Goal: Task Accomplishment & Management: Manage account settings

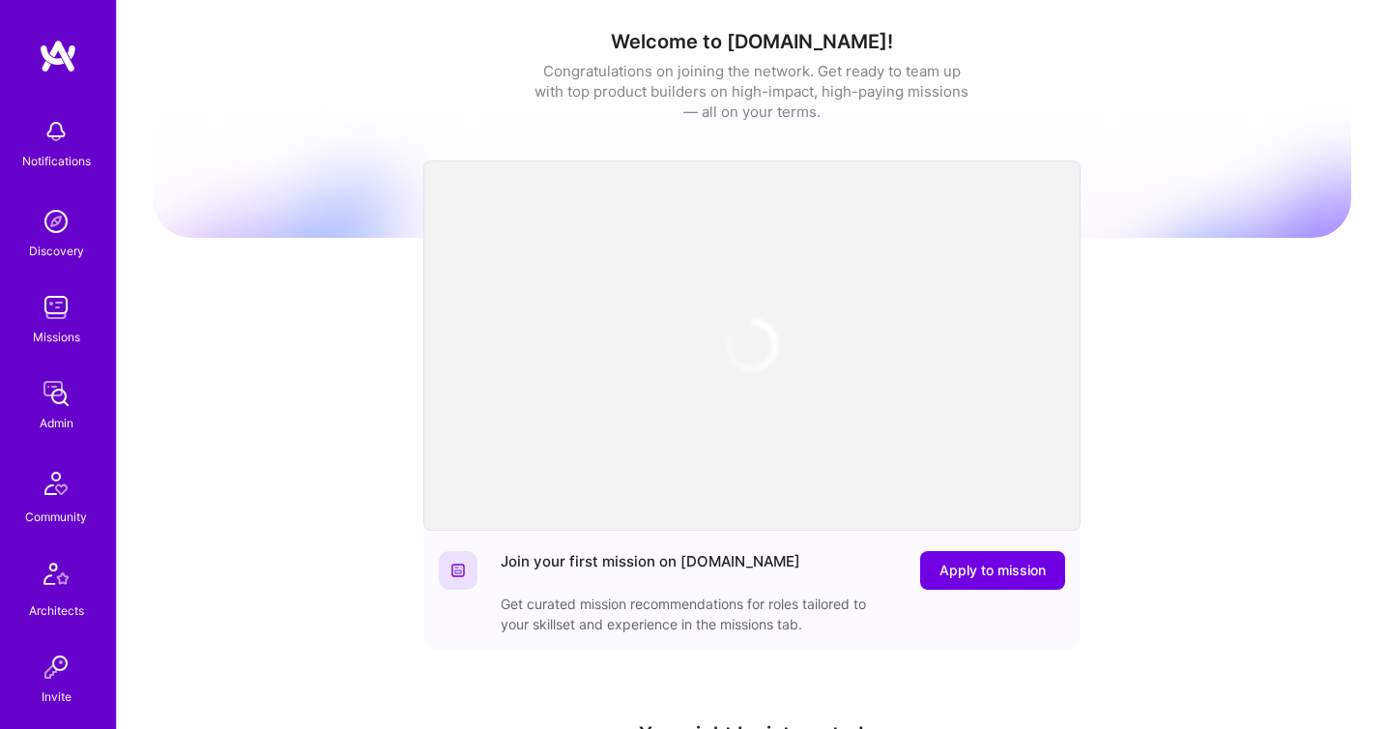
click at [60, 387] on img at bounding box center [56, 393] width 39 height 39
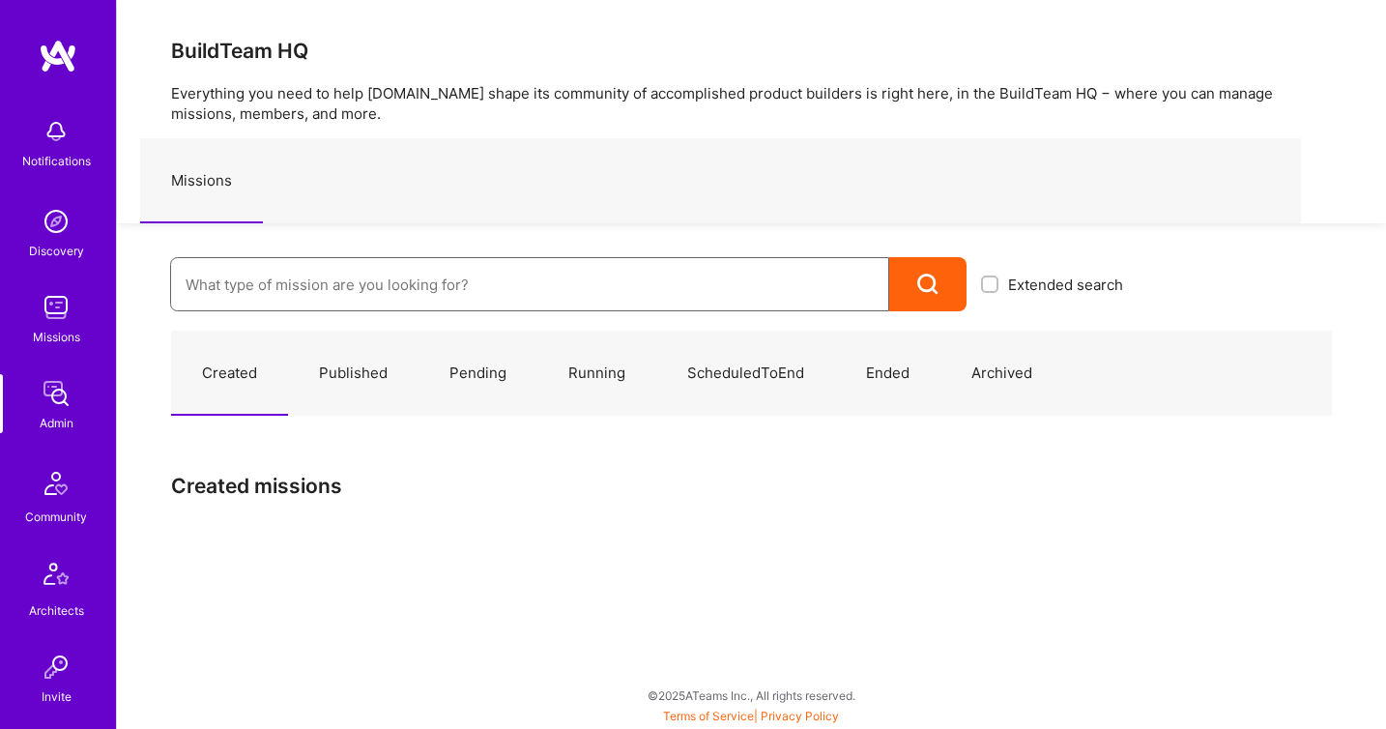
click at [340, 269] on input at bounding box center [530, 284] width 688 height 49
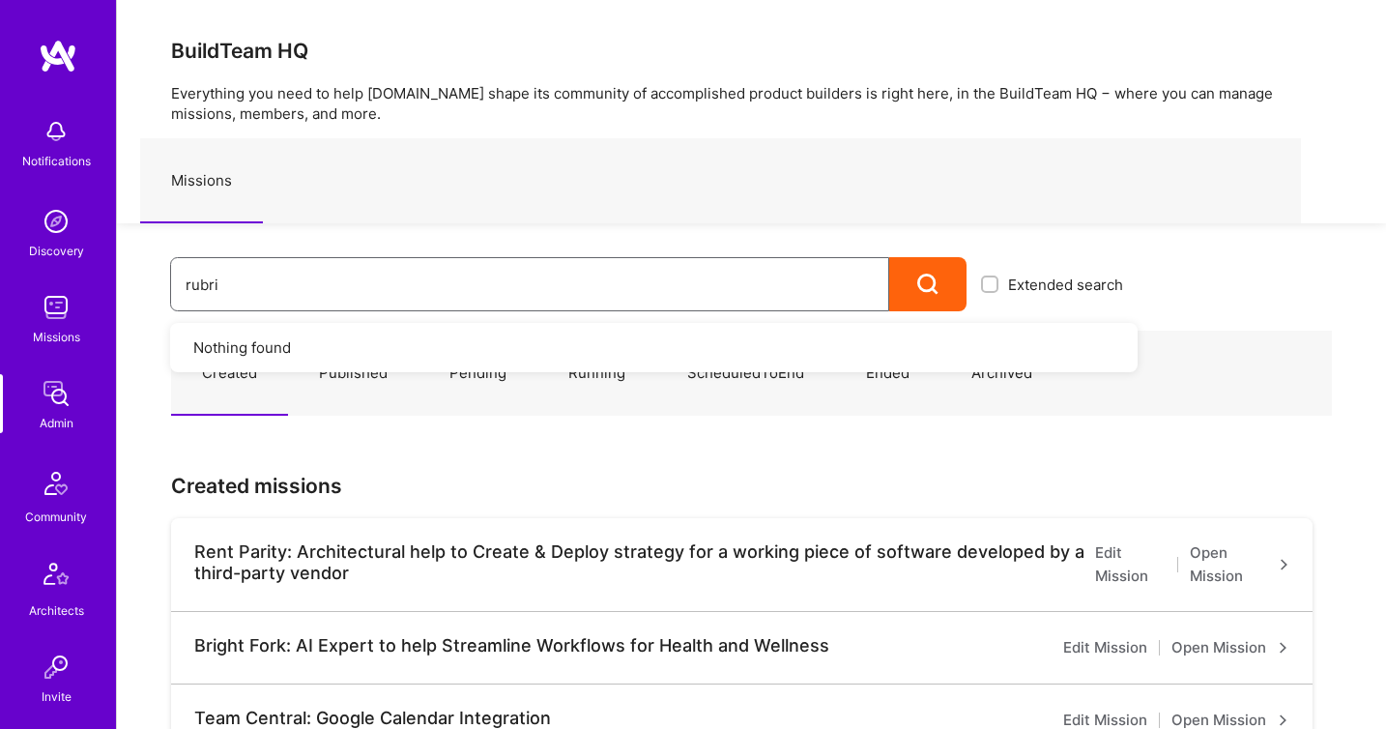
type input "rubrik"
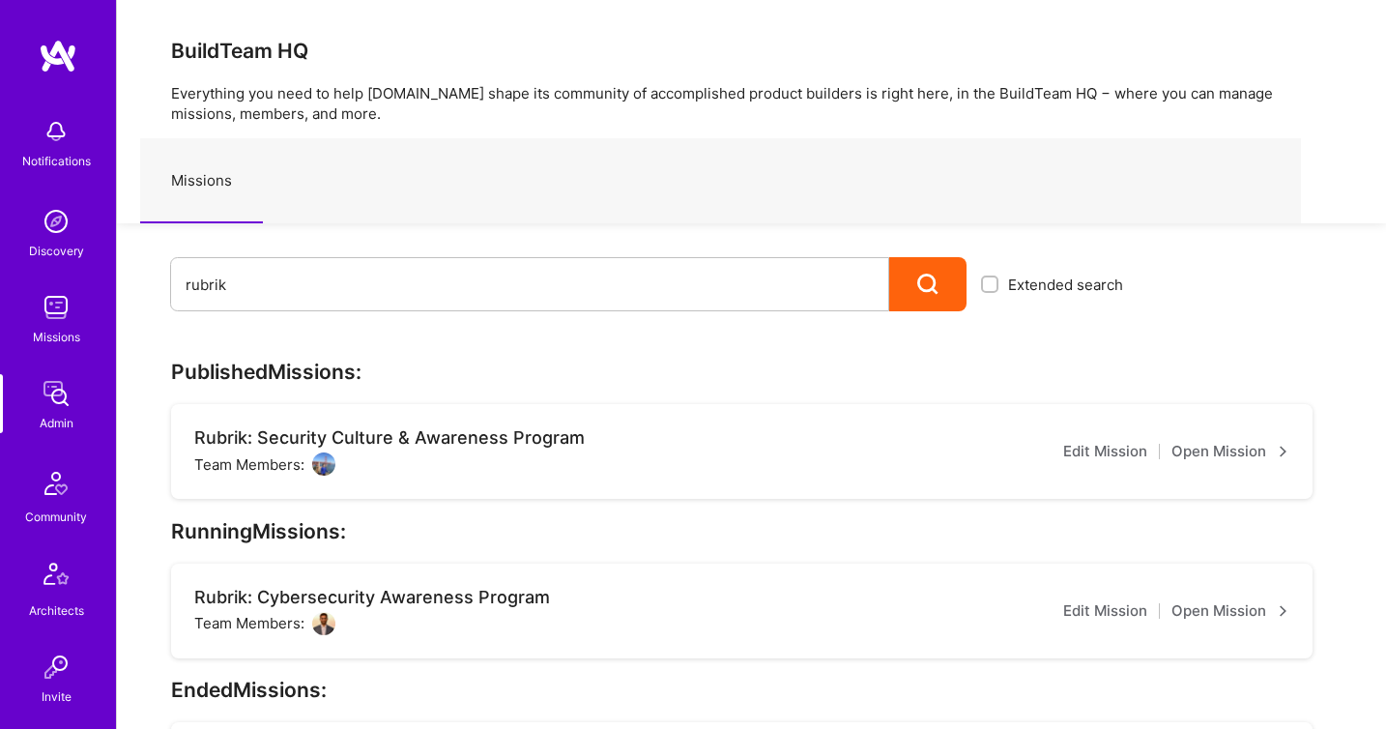
click at [837, 143] on div "Missions" at bounding box center [720, 180] width 1160 height 85
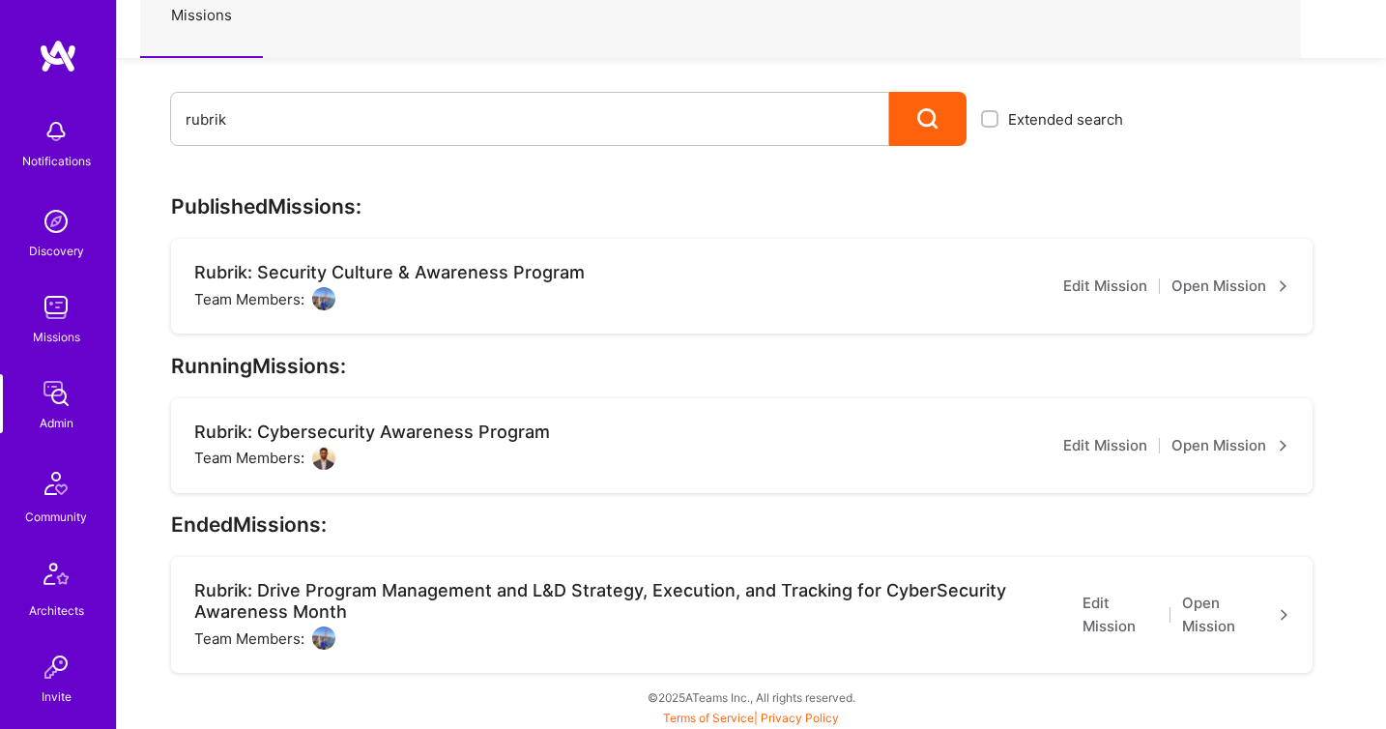
scroll to position [166, 0]
click at [1197, 442] on link "Open Mission" at bounding box center [1230, 444] width 118 height 23
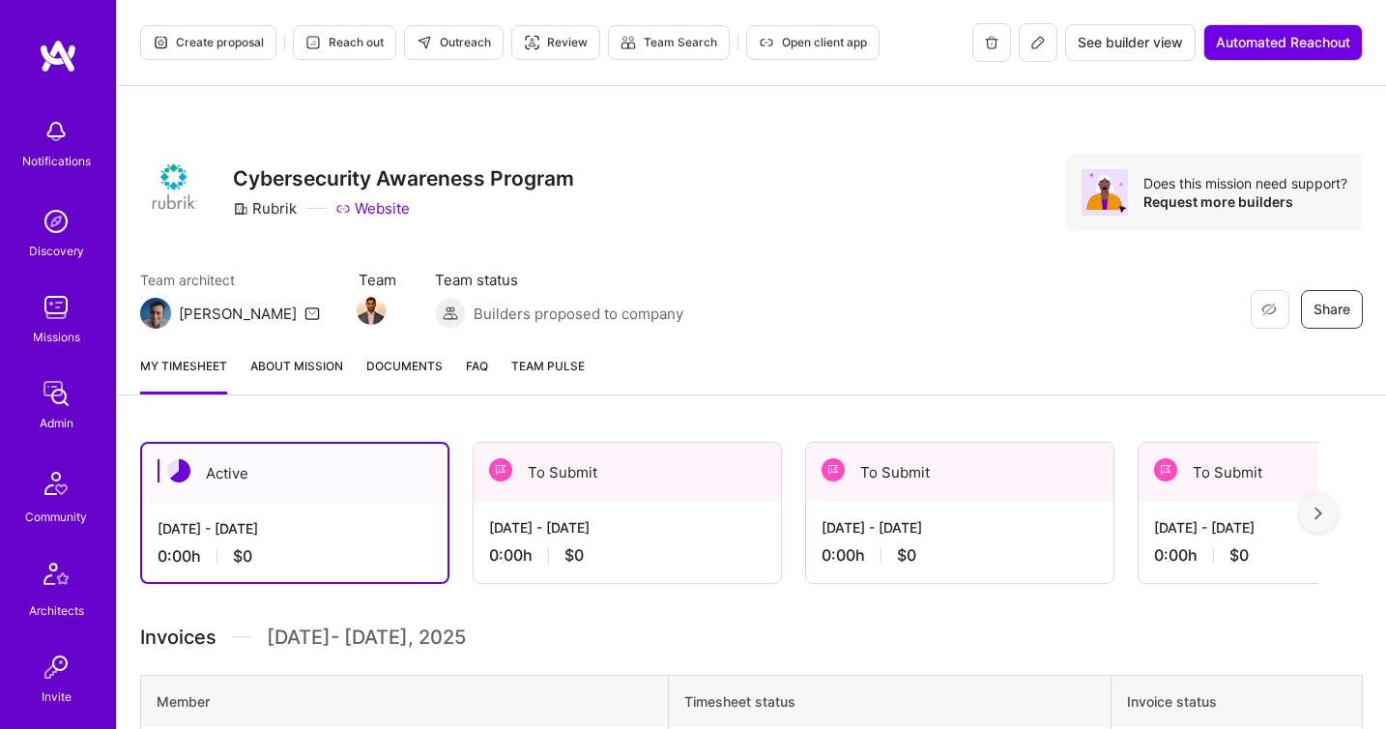
click at [379, 385] on link "Documents" at bounding box center [404, 375] width 76 height 39
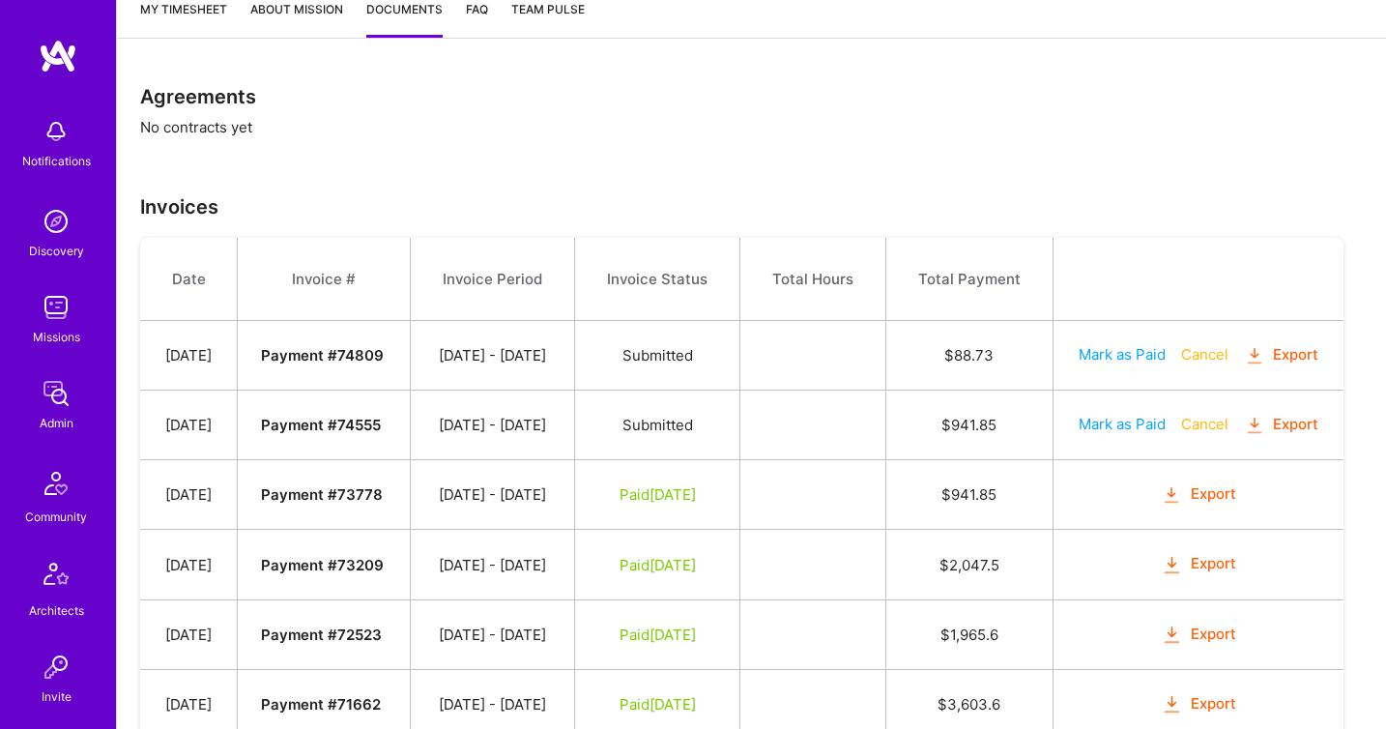
scroll to position [358, 0]
click at [1144, 362] on button "Mark as Paid" at bounding box center [1121, 352] width 87 height 20
select select "7"
select select "21"
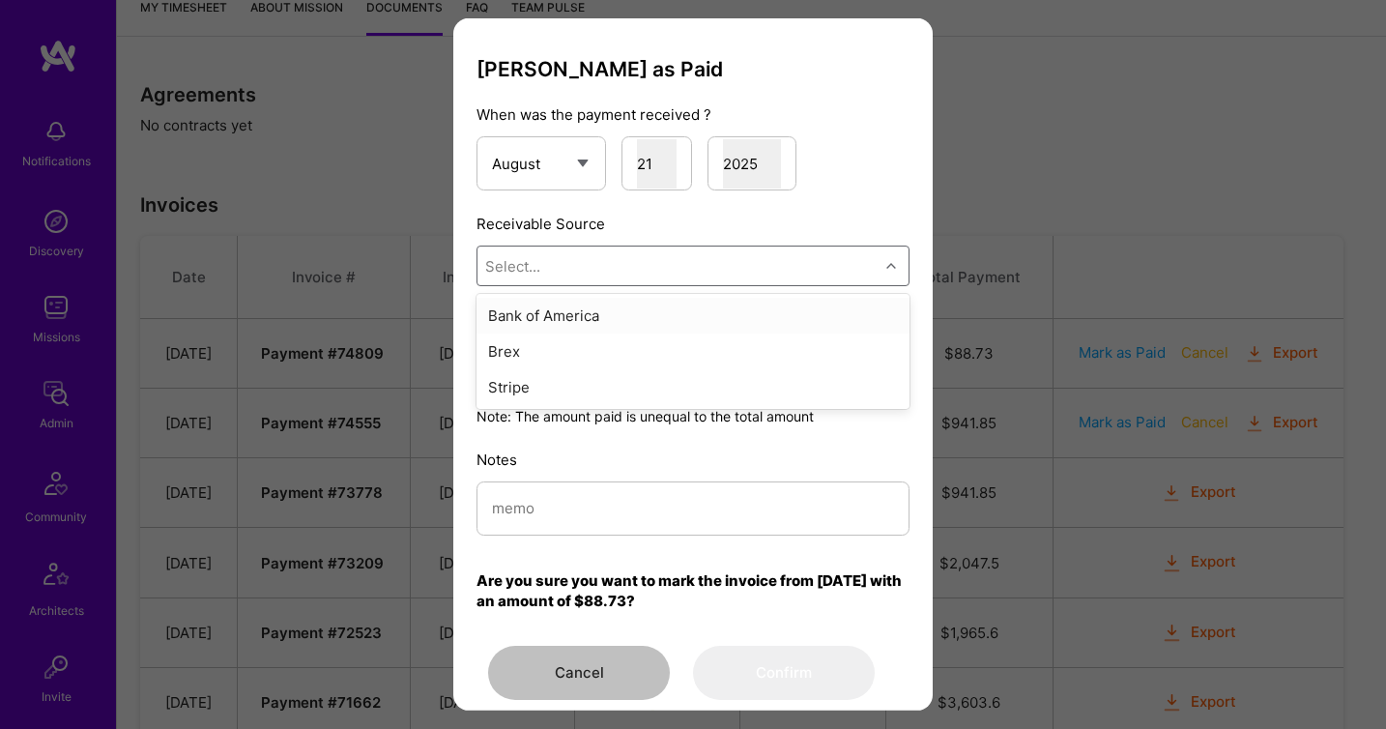
click at [721, 262] on div "Select..." at bounding box center [677, 265] width 401 height 39
click at [546, 352] on div "Brex" at bounding box center [692, 351] width 433 height 36
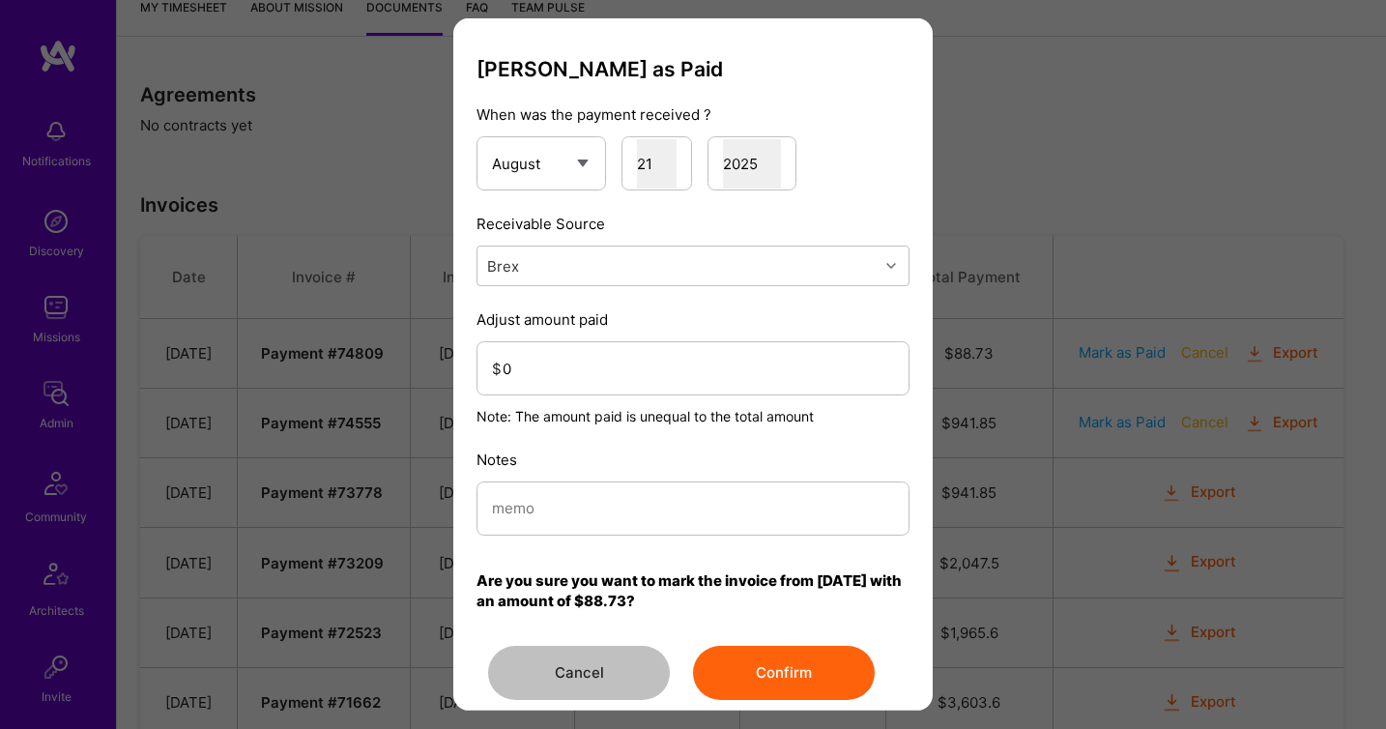
click at [592, 556] on div "Mark Invoice as Paid When was the payment received ? January February March Apr…" at bounding box center [692, 378] width 433 height 643
click at [781, 669] on button "Confirm" at bounding box center [784, 672] width 182 height 54
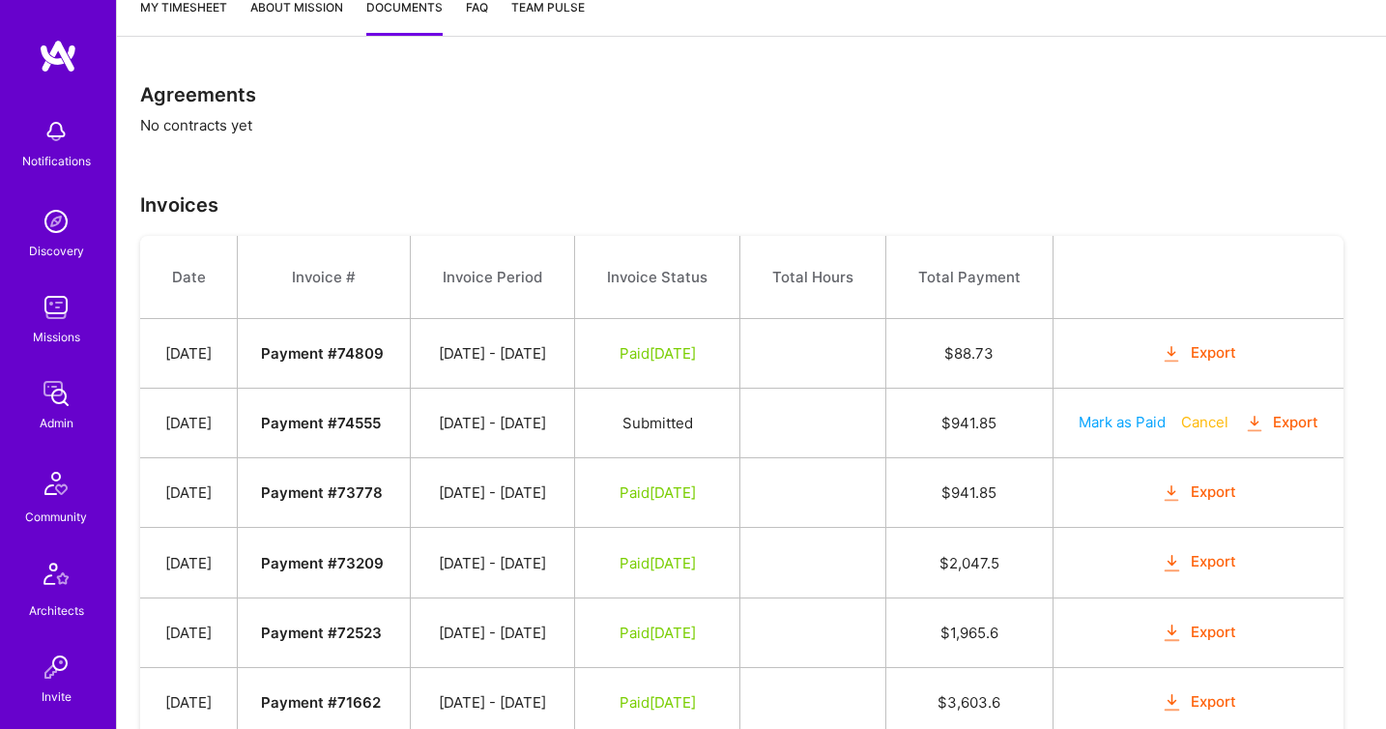
click at [67, 392] on img at bounding box center [56, 393] width 39 height 39
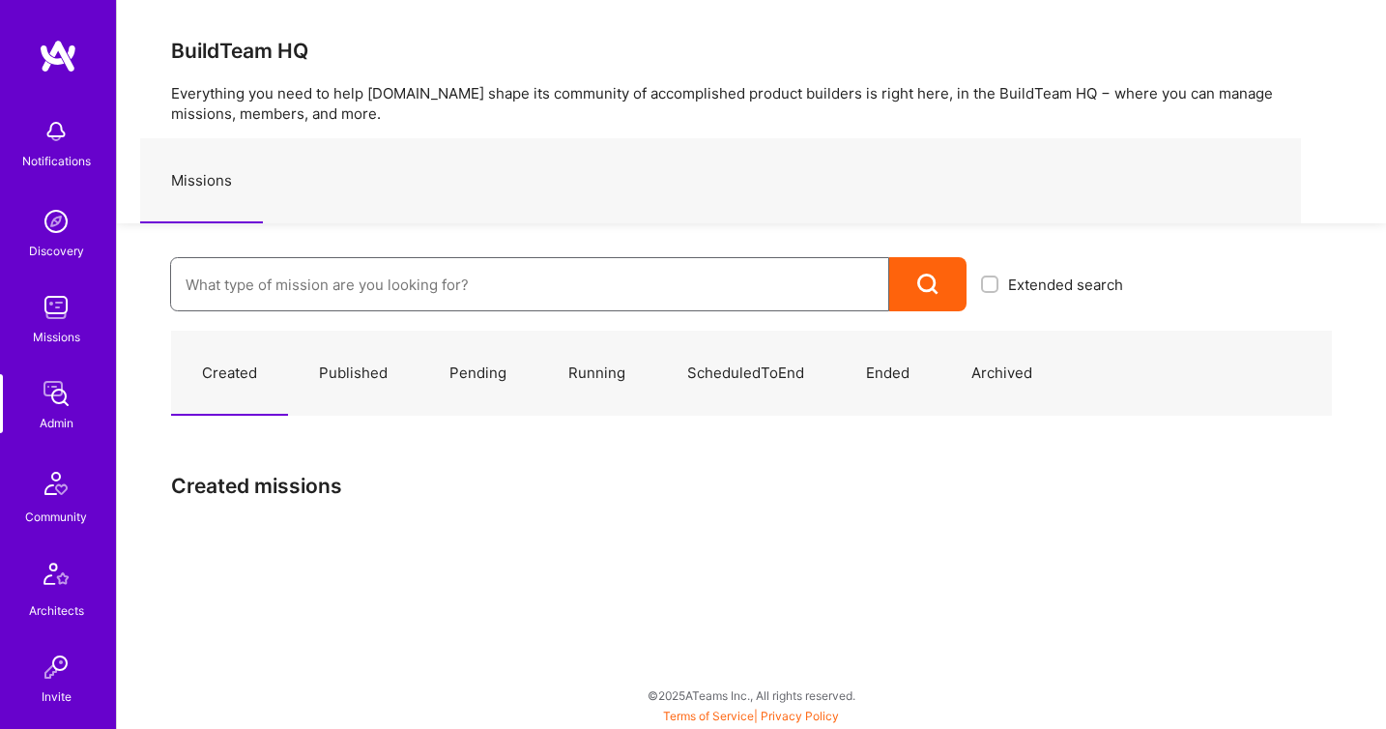
click at [258, 294] on input at bounding box center [530, 284] width 688 height 49
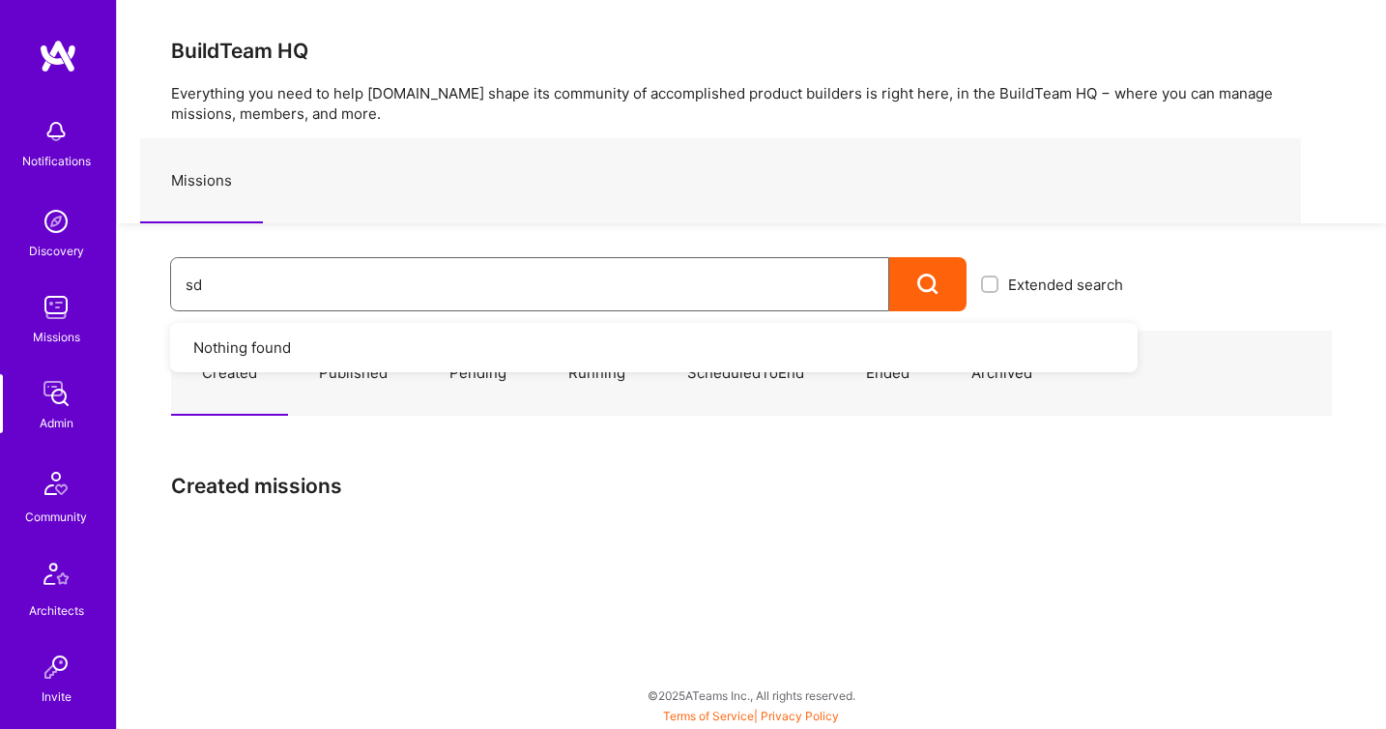
type input "sdi"
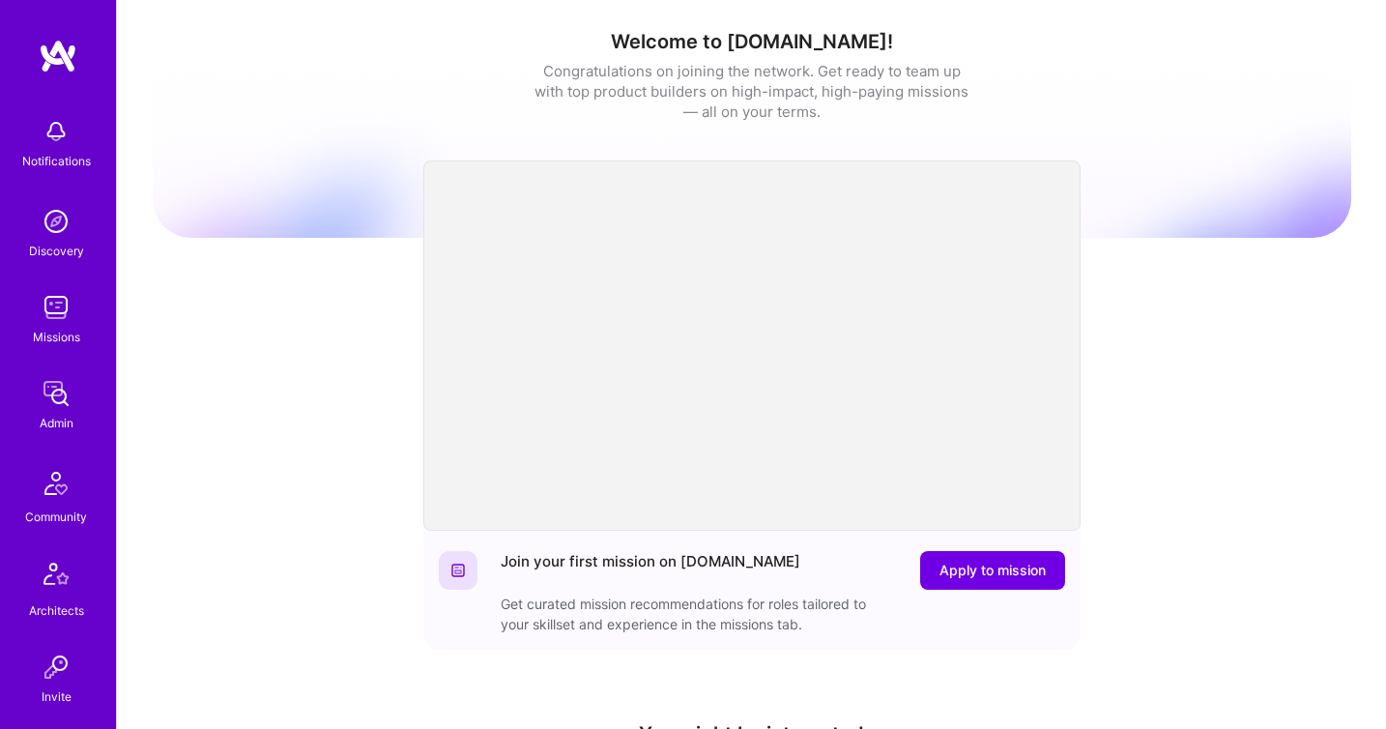
scroll to position [570, 0]
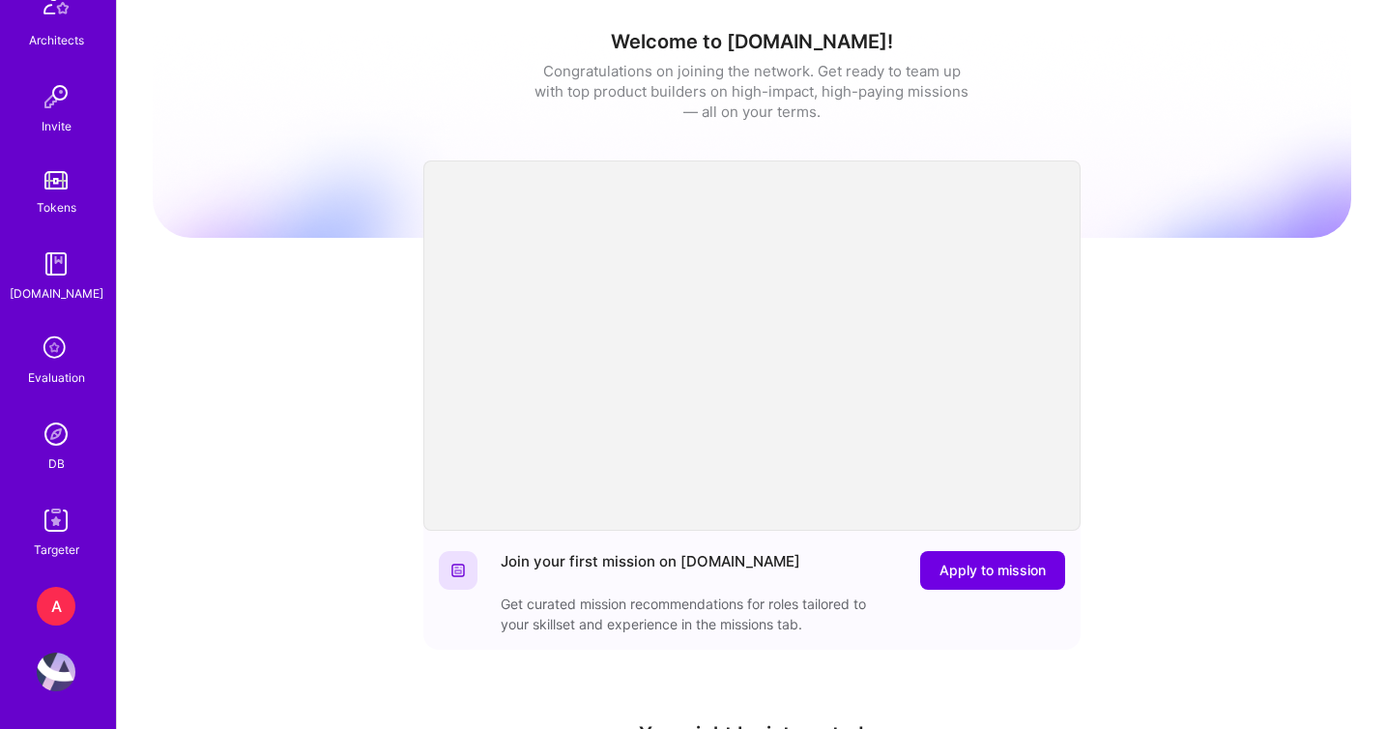
click at [52, 445] on img at bounding box center [56, 434] width 39 height 39
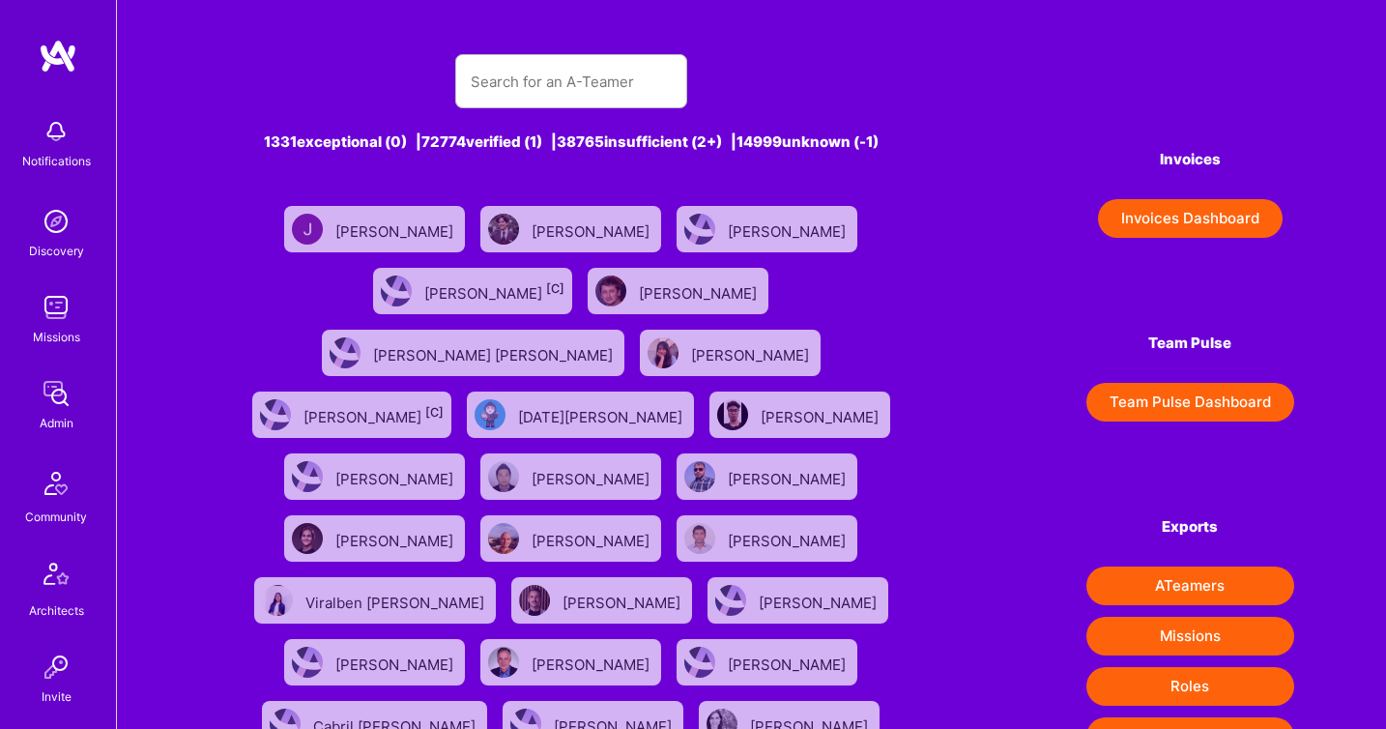
click at [1186, 218] on button "Invoices Dashboard" at bounding box center [1190, 218] width 185 height 39
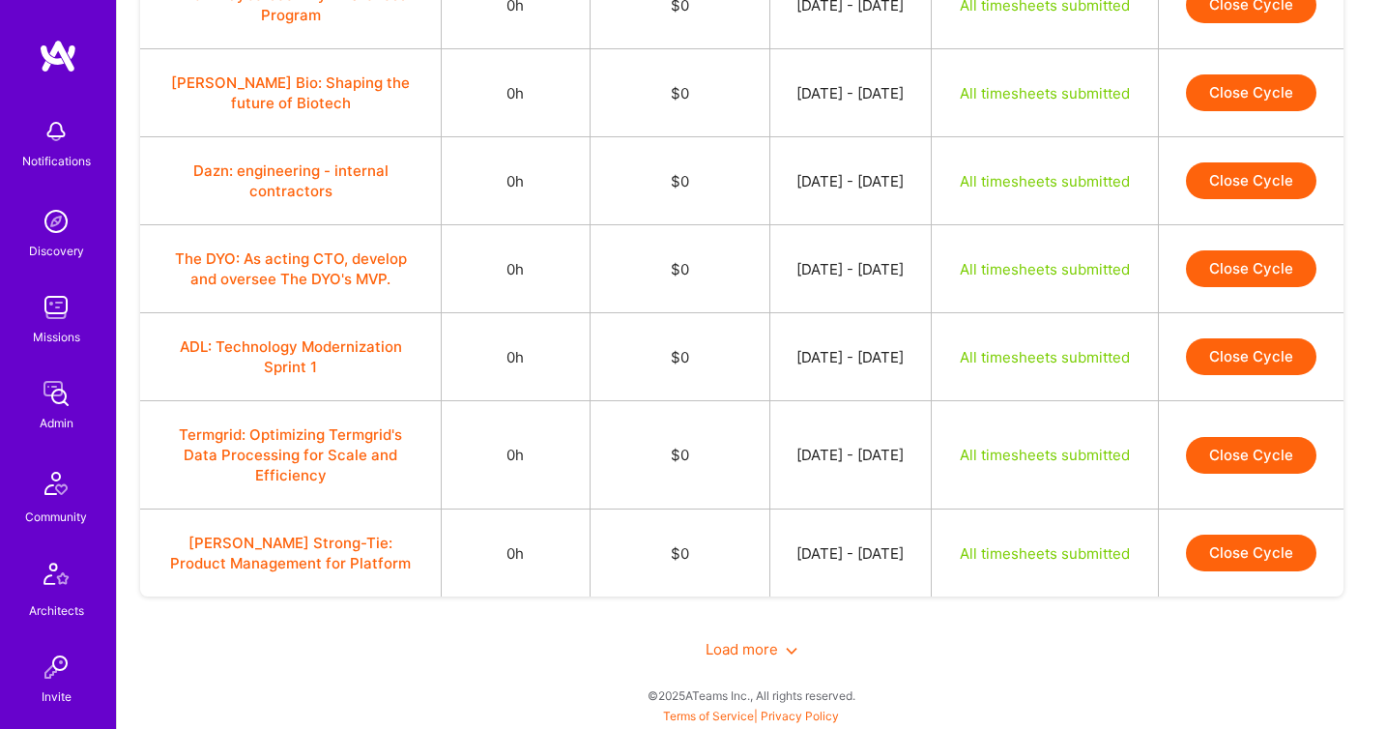
scroll to position [1714, 0]
click at [760, 657] on span "Load more" at bounding box center [751, 649] width 92 height 18
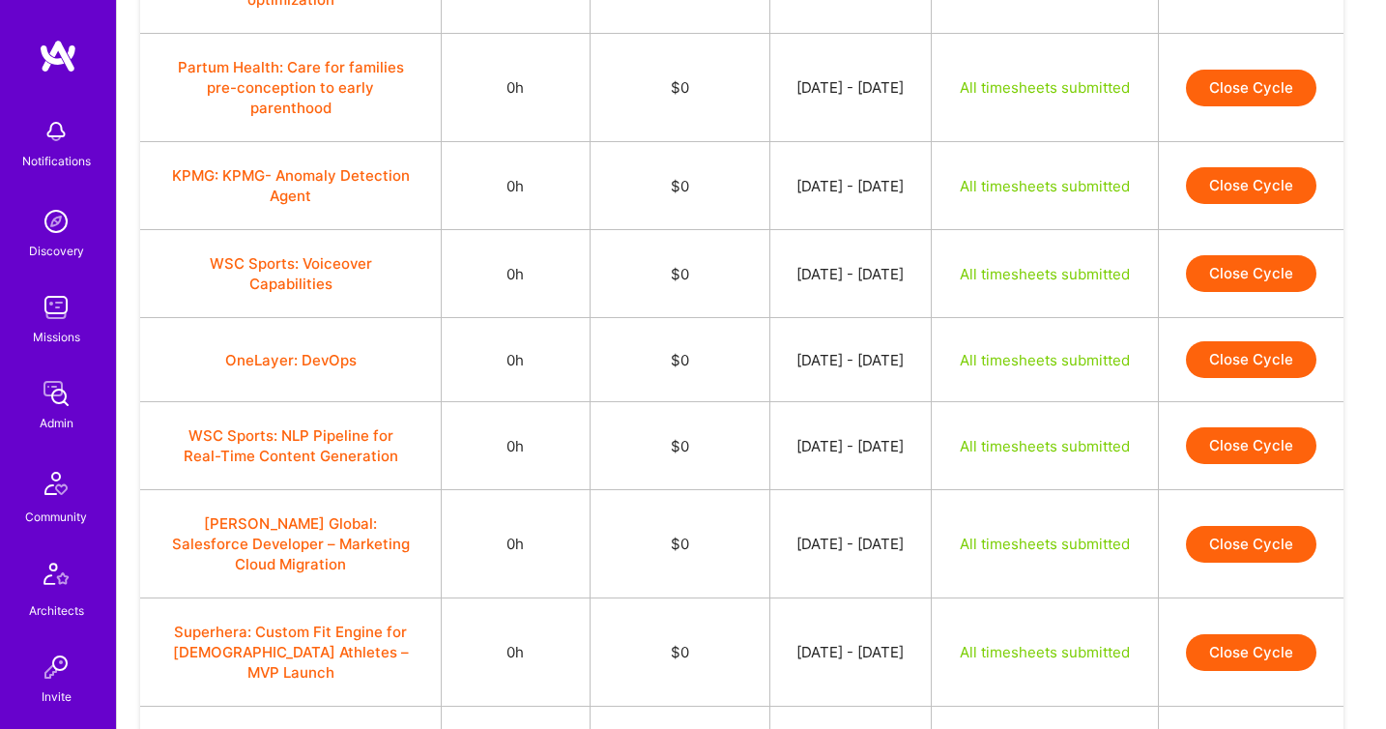
scroll to position [570, 0]
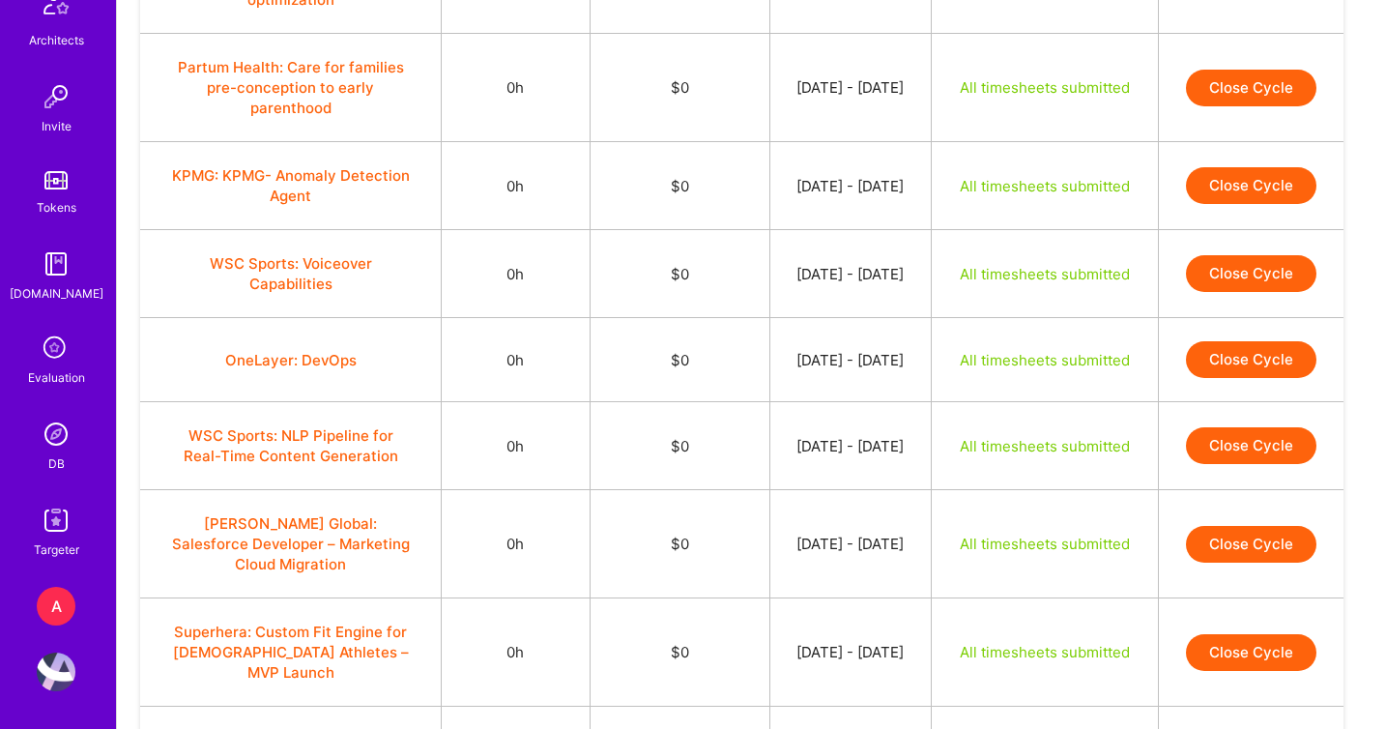
click at [58, 595] on div "A" at bounding box center [56, 606] width 39 height 39
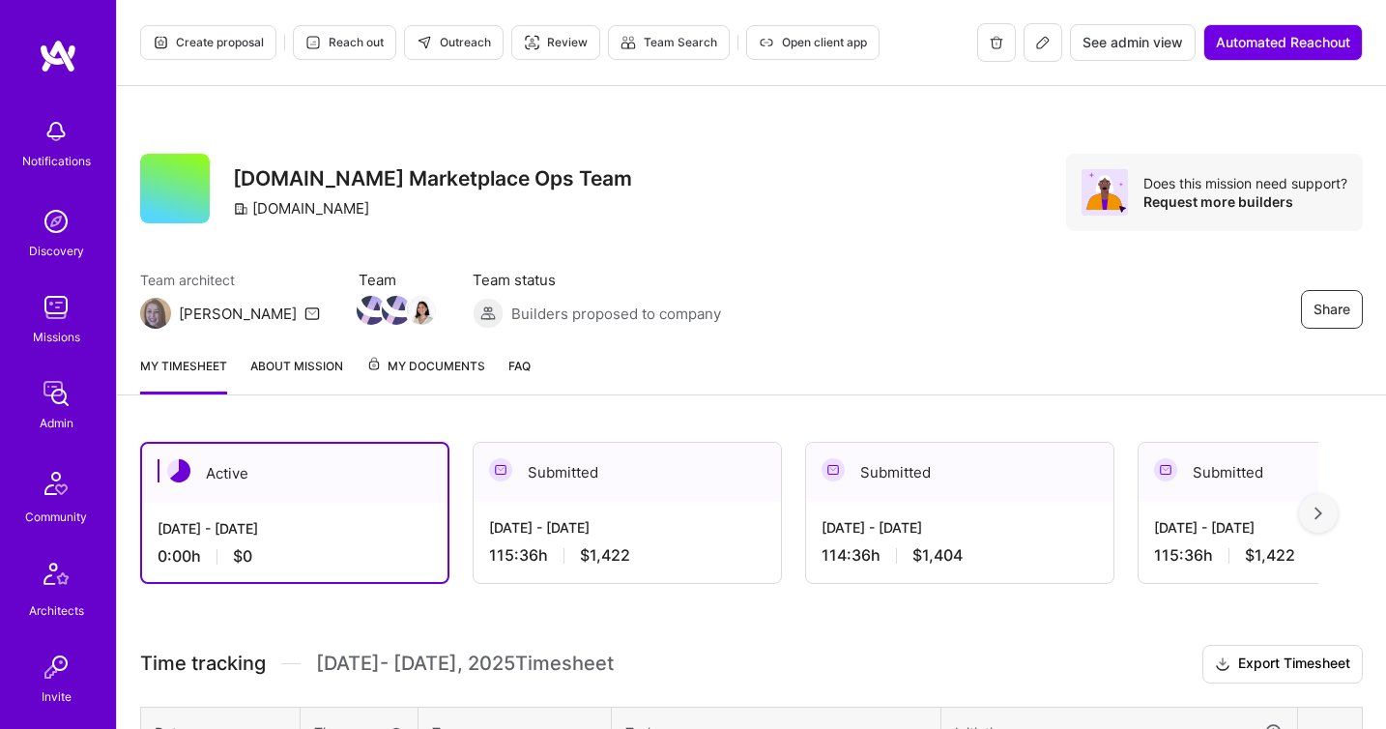
scroll to position [252, 0]
